Goal: Transaction & Acquisition: Purchase product/service

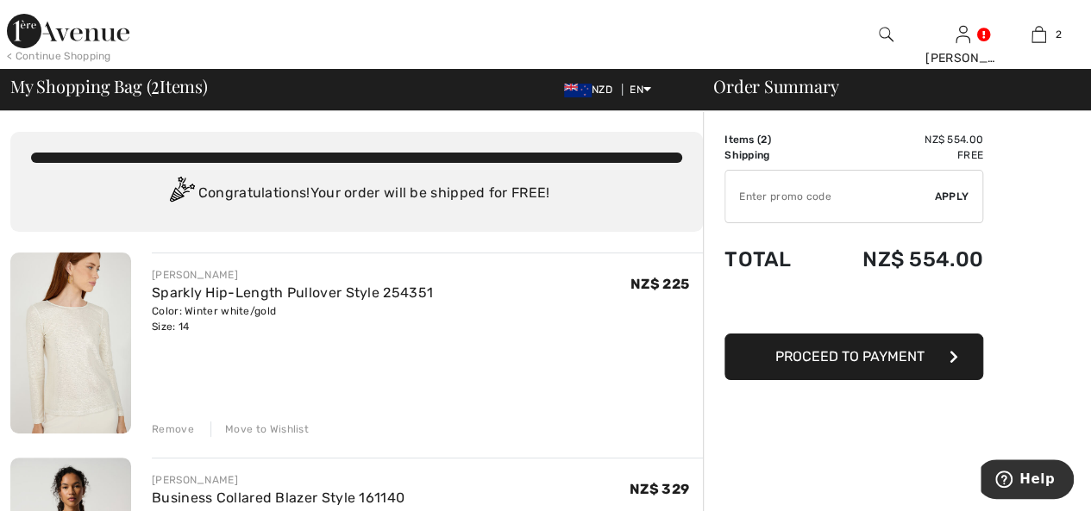
click at [171, 431] on div "Remove" at bounding box center [173, 430] width 42 height 16
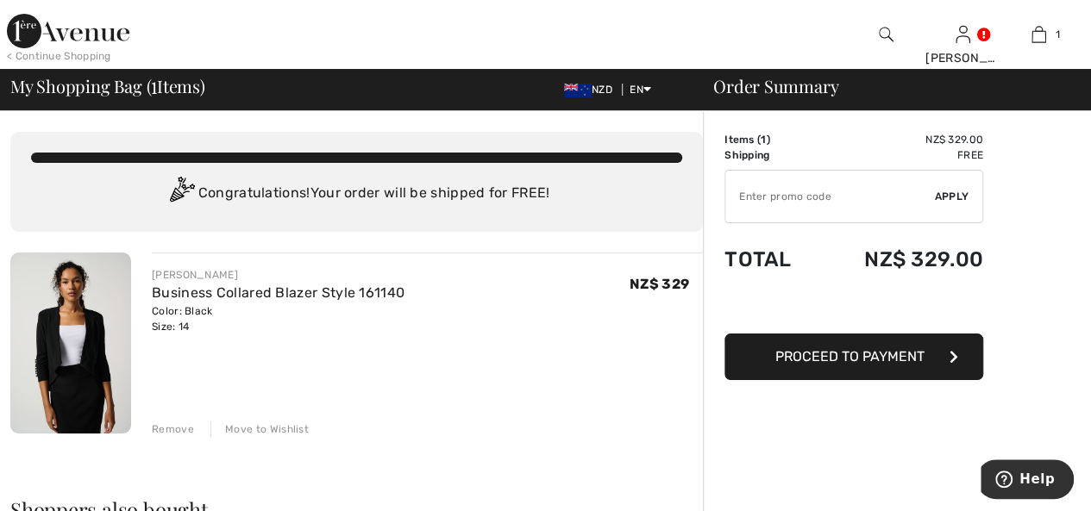
click at [72, 56] on div "< Continue Shopping" at bounding box center [59, 56] width 104 height 16
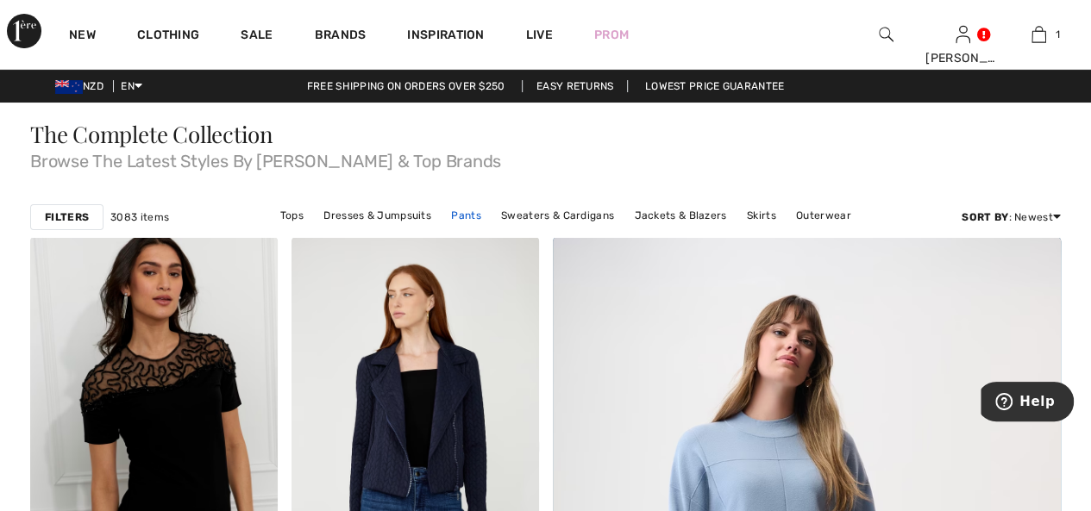
click at [471, 216] on link "Pants" at bounding box center [465, 215] width 47 height 22
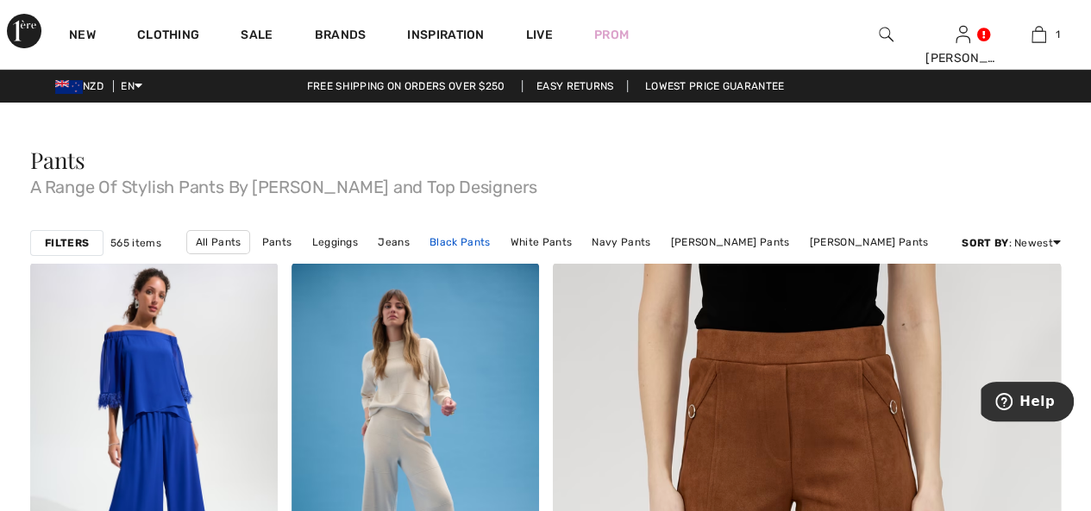
click at [473, 241] on link "Black Pants" at bounding box center [460, 242] width 78 height 22
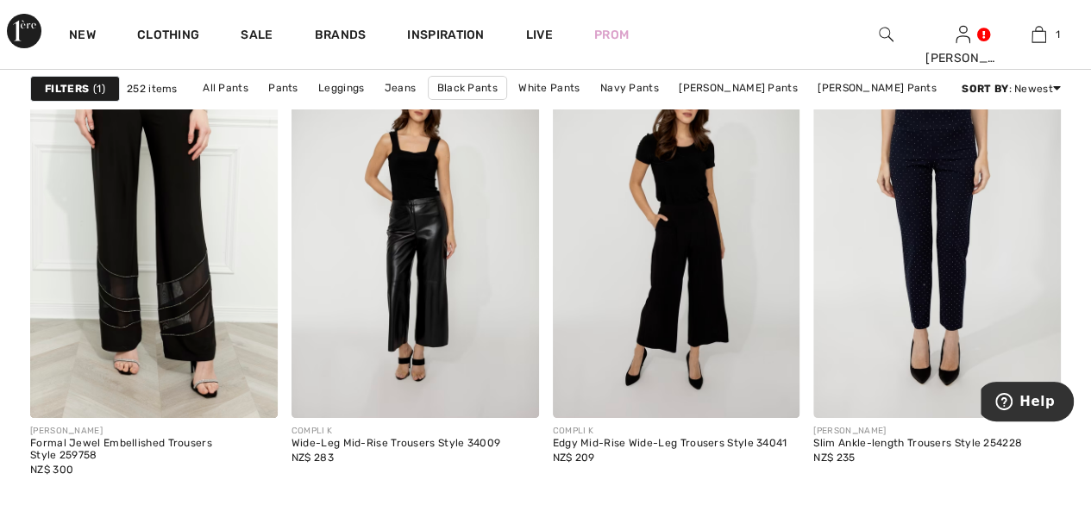
scroll to position [3191, 0]
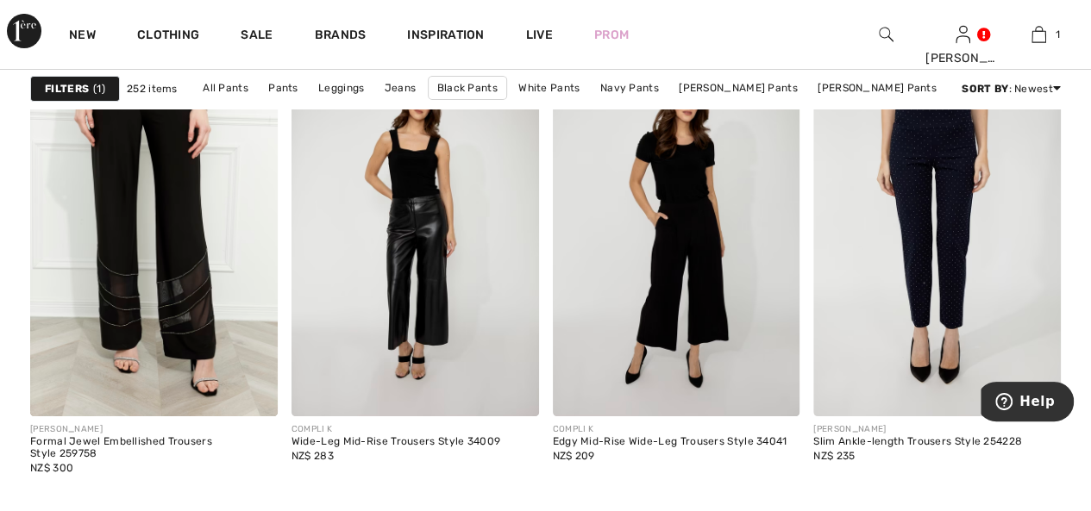
click at [905, 304] on img at bounding box center [936, 231] width 247 height 371
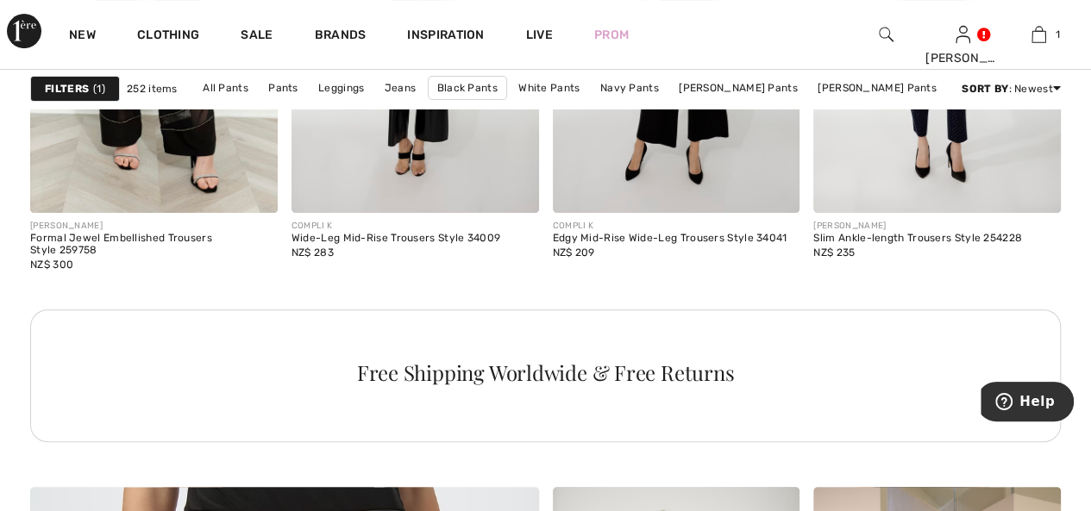
scroll to position [3449, 0]
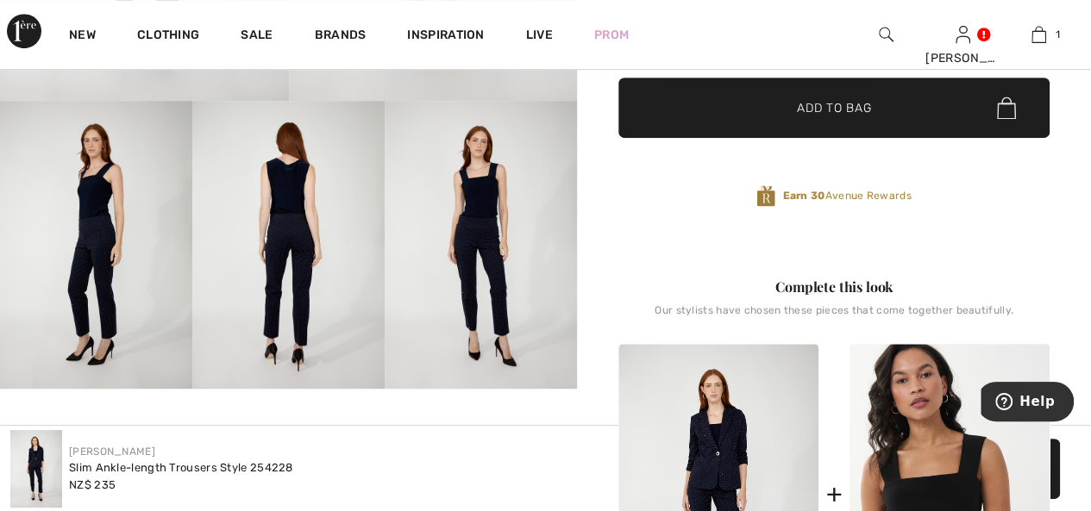
scroll to position [431, 0]
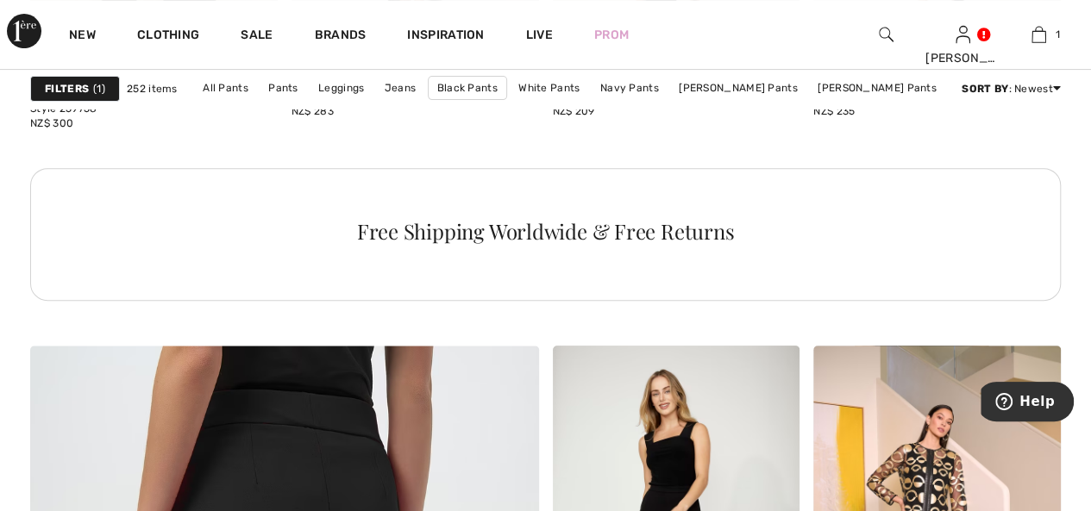
scroll to position [3449, 0]
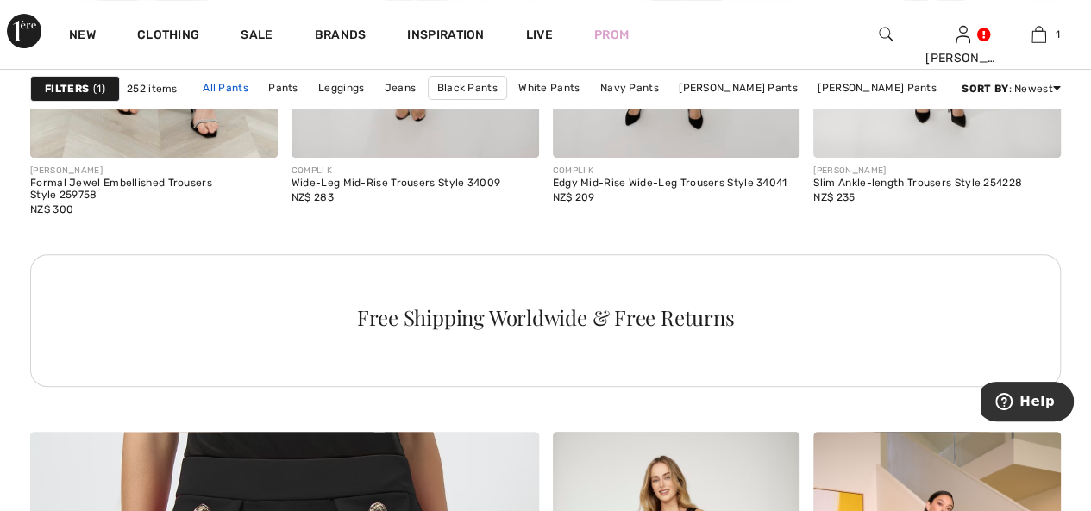
click at [254, 89] on link "All Pants" at bounding box center [225, 88] width 63 height 22
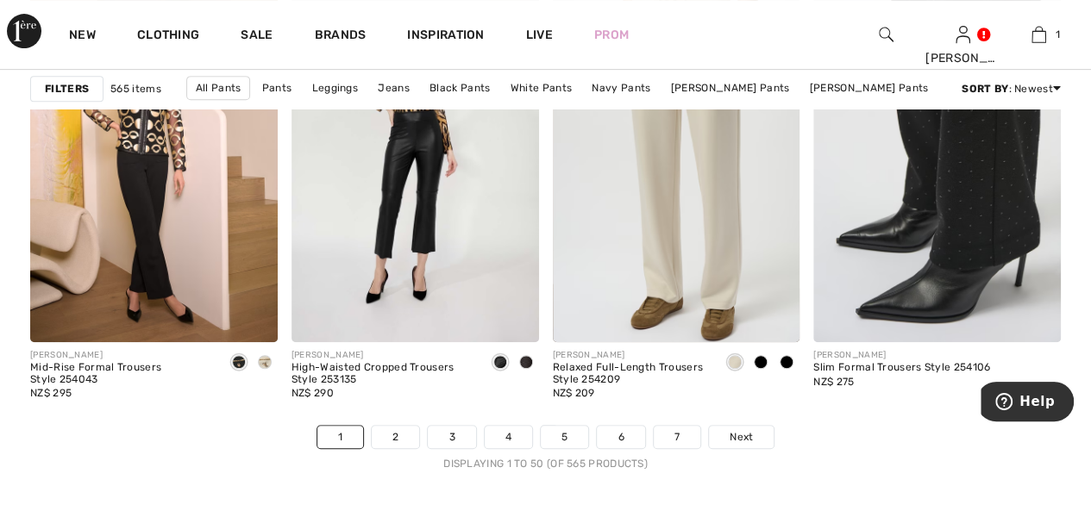
scroll to position [6898, 0]
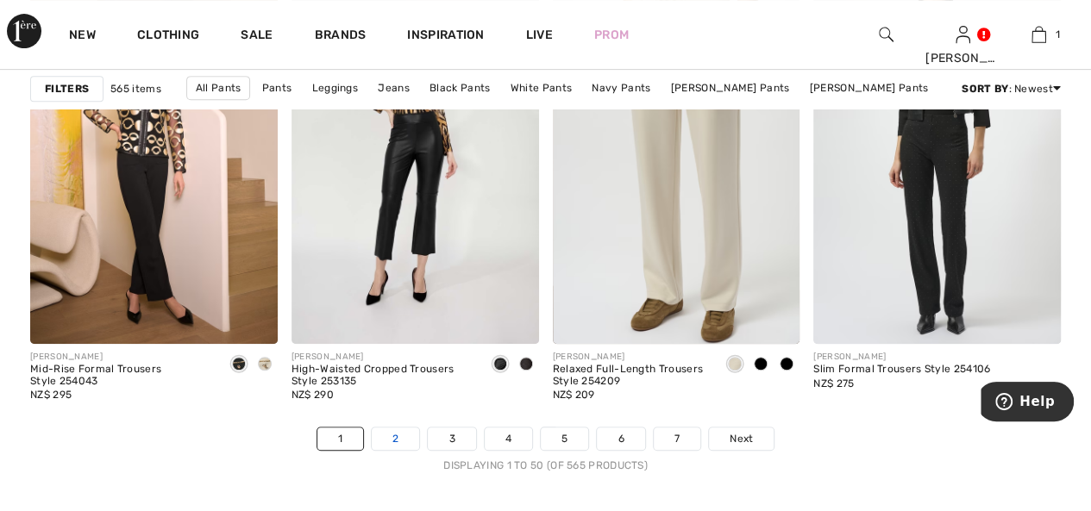
click at [404, 438] on link "2" at bounding box center [395, 439] width 47 height 22
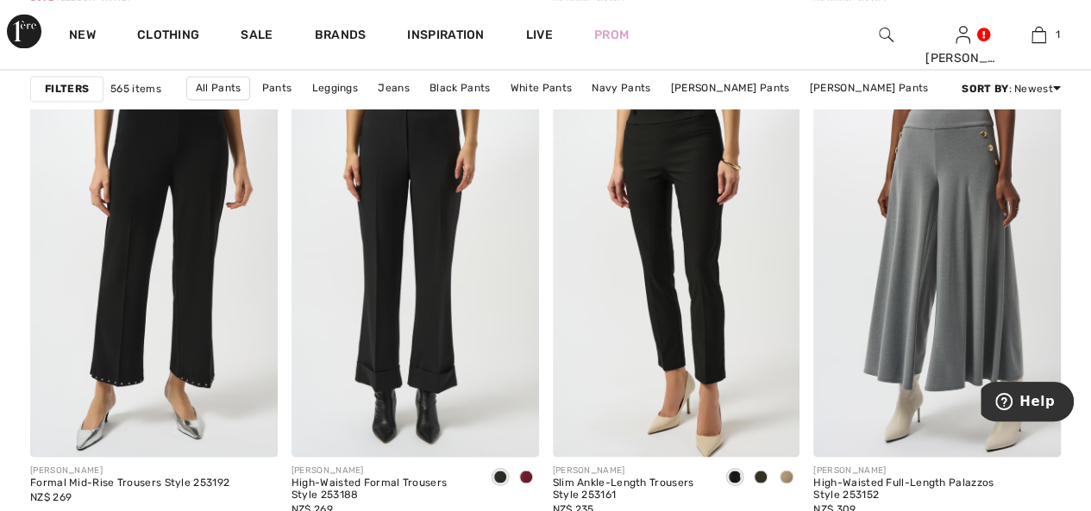
scroll to position [4743, 0]
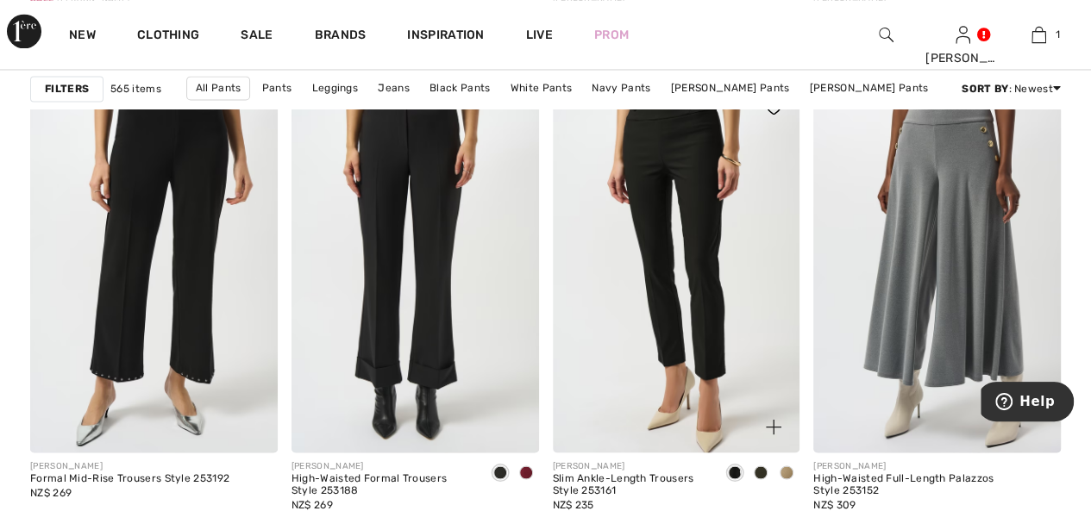
click at [687, 319] on img at bounding box center [676, 267] width 247 height 371
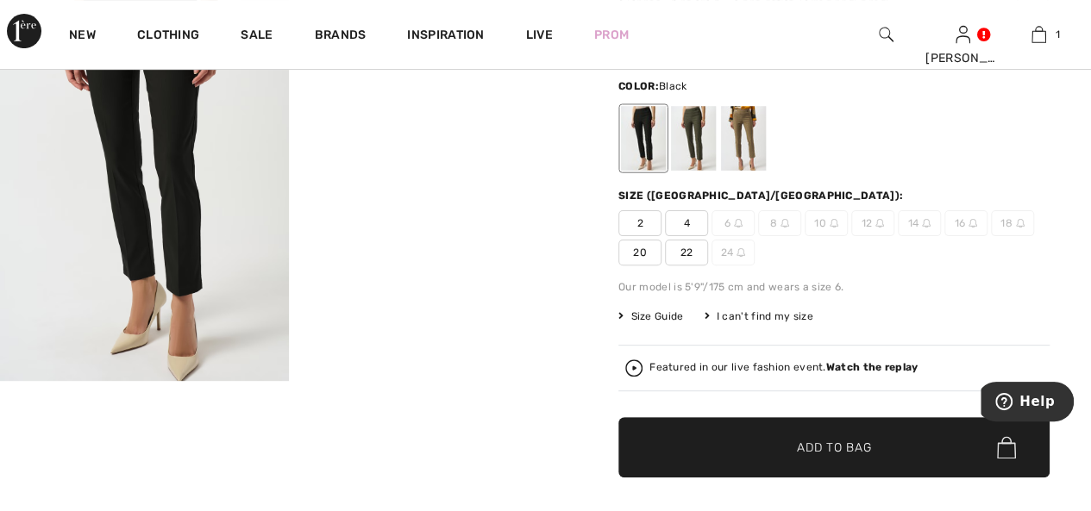
scroll to position [86, 0]
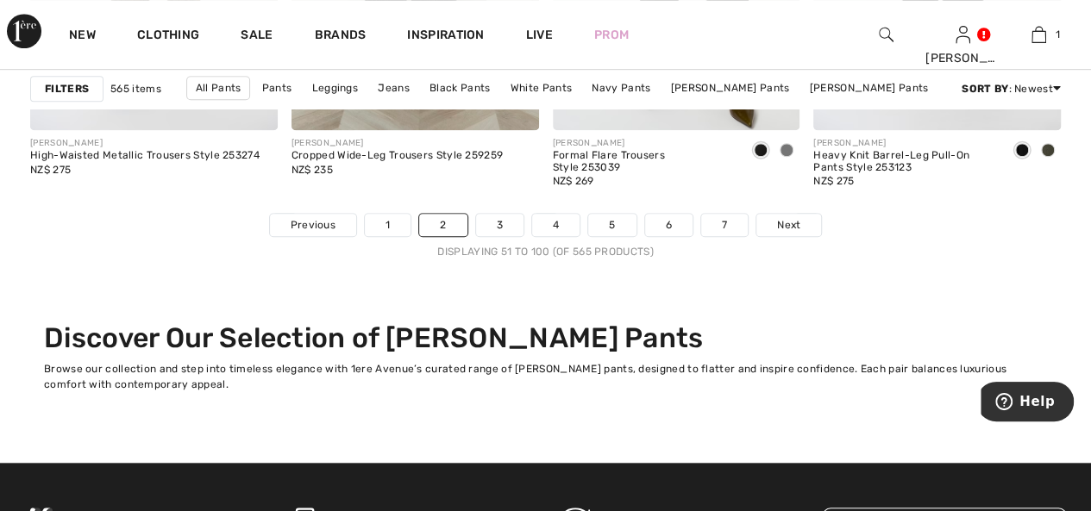
scroll to position [7157, 0]
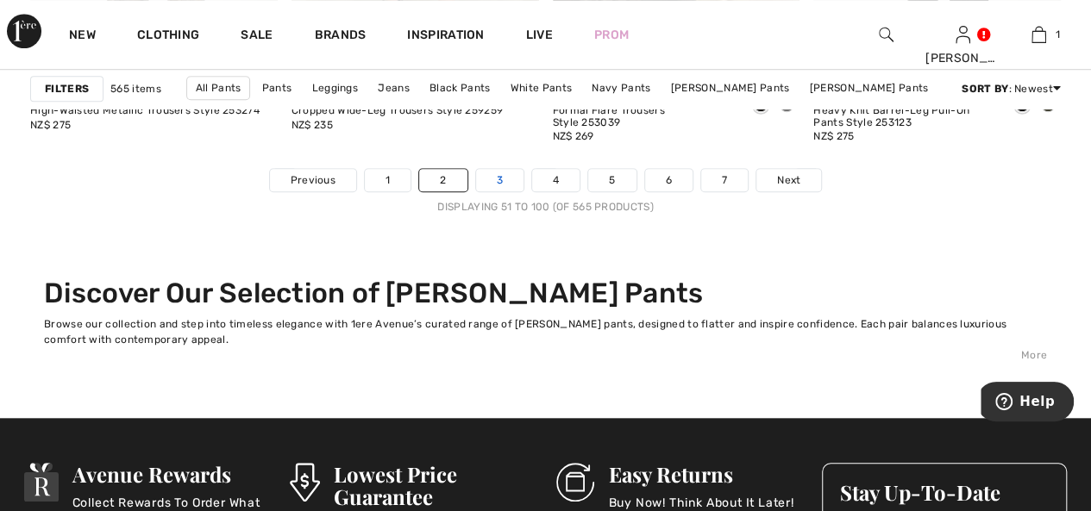
click at [505, 173] on link "3" at bounding box center [499, 180] width 47 height 22
click at [504, 178] on link "3" at bounding box center [499, 180] width 47 height 22
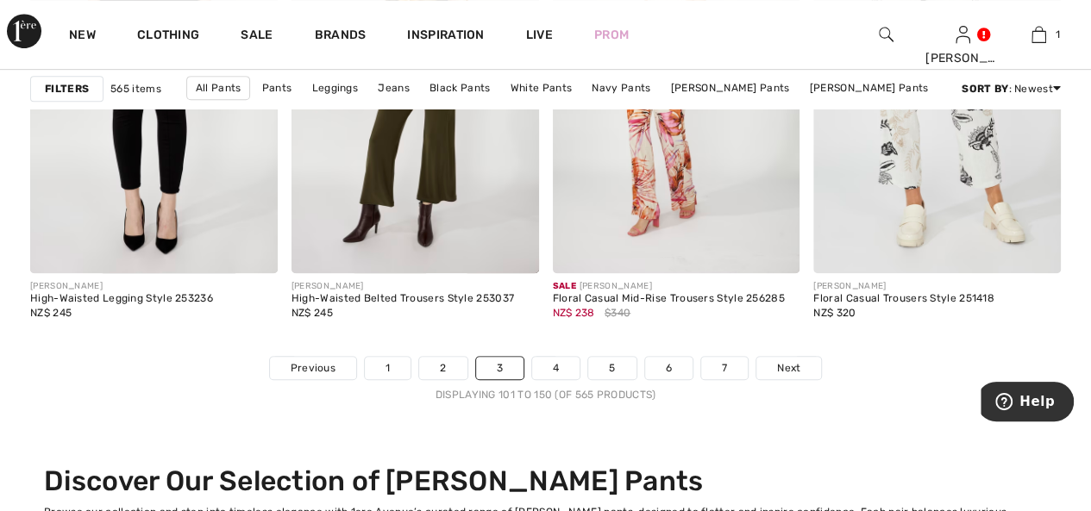
scroll to position [7071, 0]
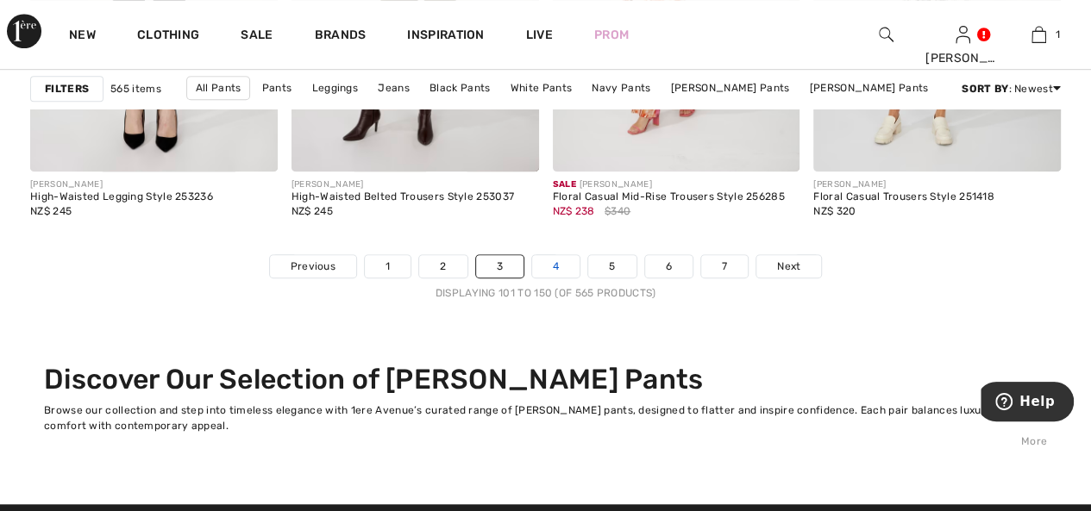
click at [557, 259] on link "4" at bounding box center [555, 266] width 47 height 22
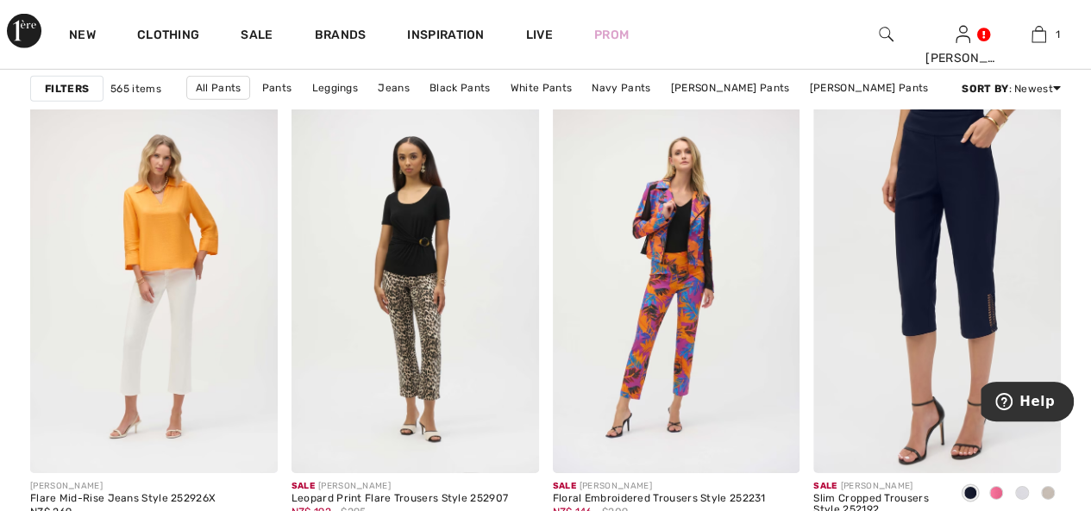
scroll to position [5950, 0]
